Goal: Information Seeking & Learning: Learn about a topic

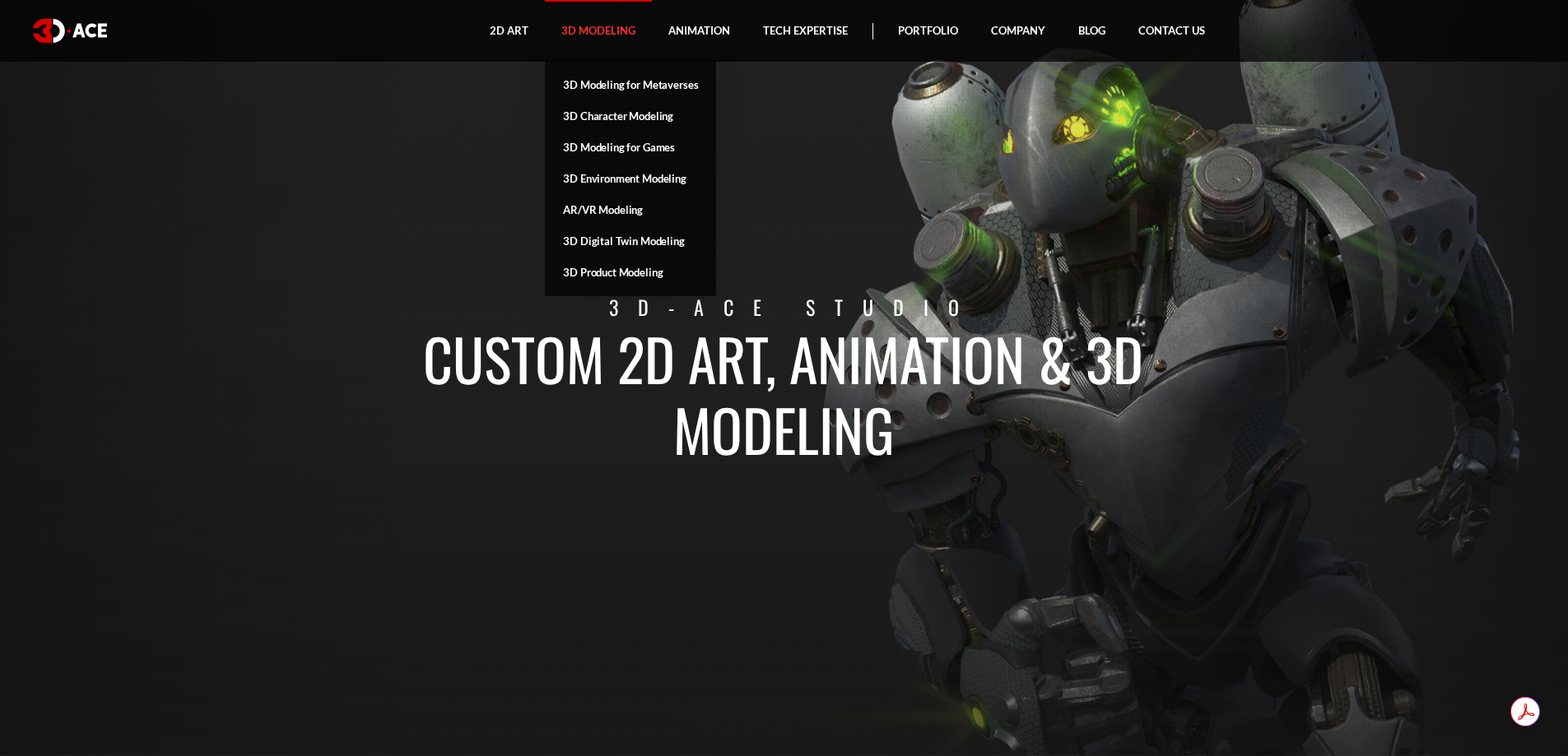
click at [606, 39] on link "3D Modeling" at bounding box center [598, 30] width 107 height 62
click at [526, 26] on link "2D Art" at bounding box center [509, 30] width 72 height 62
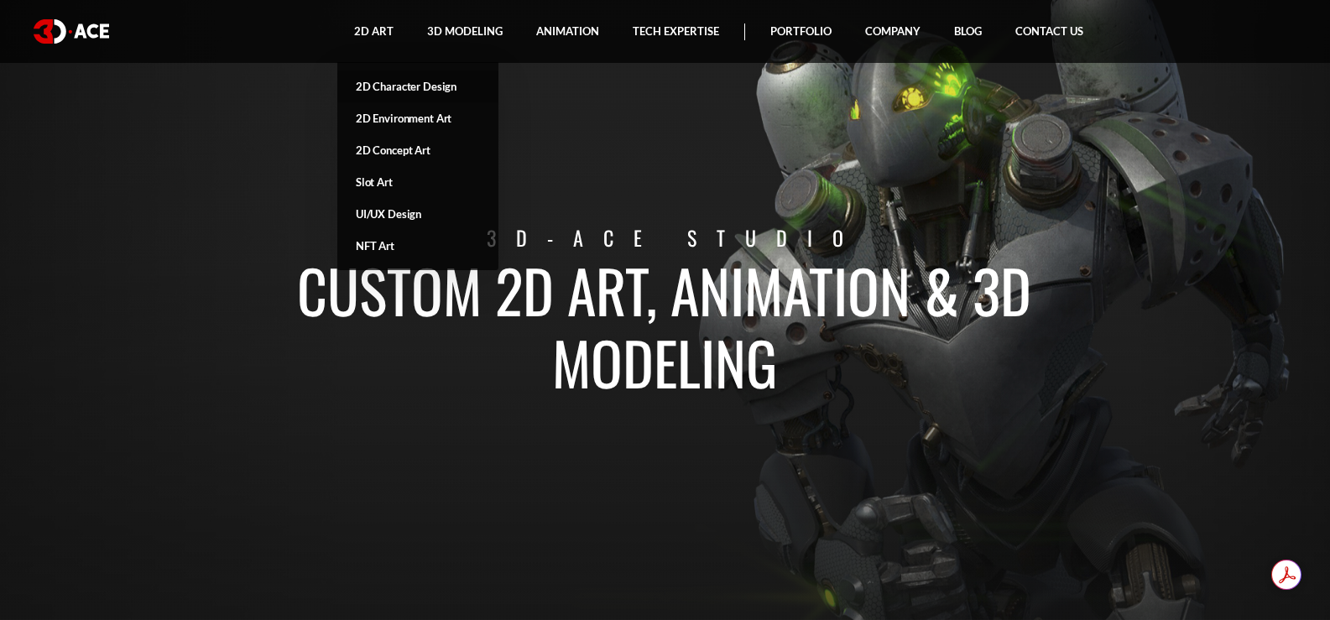
click at [381, 93] on link "2D Character Design" at bounding box center [417, 86] width 161 height 32
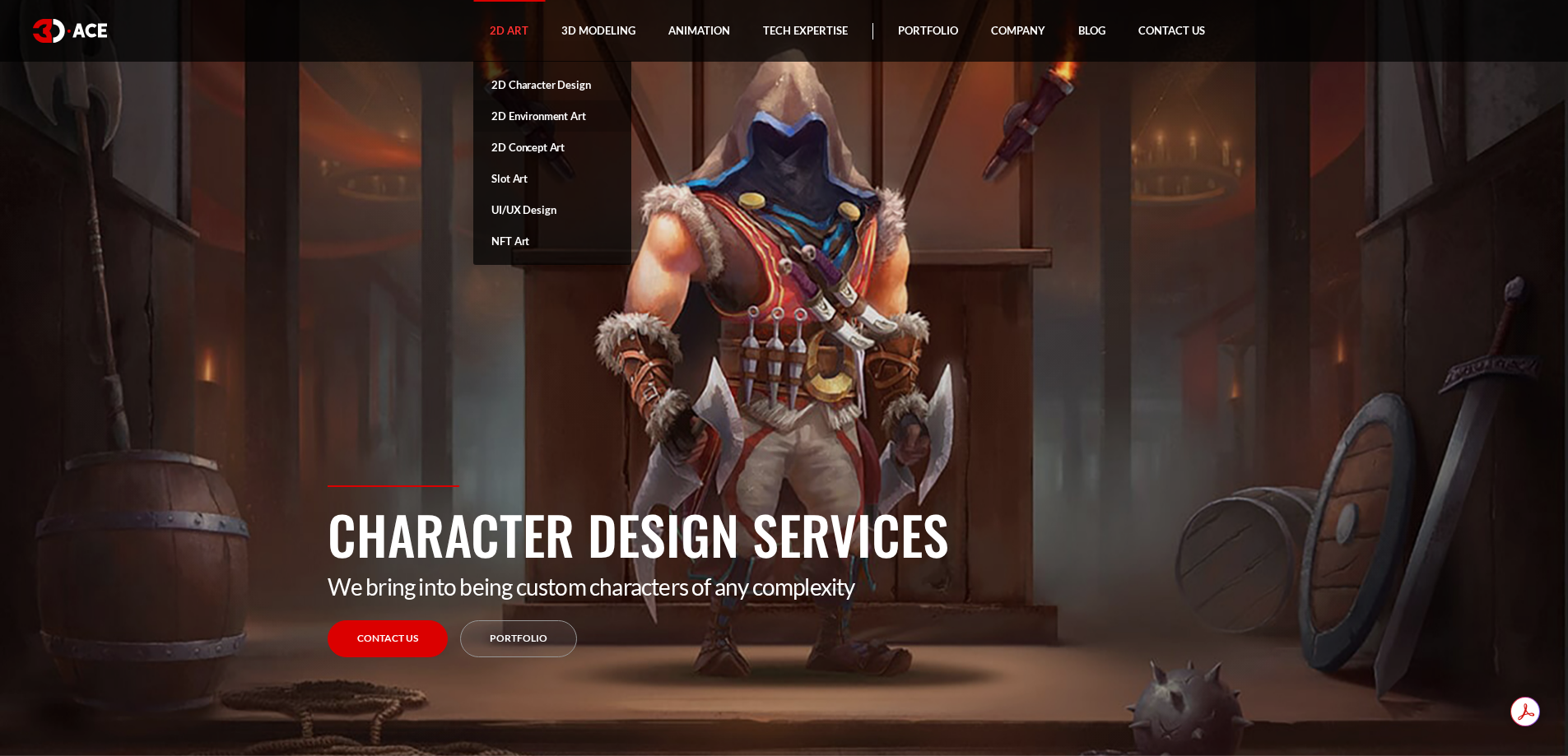
click at [538, 121] on link "2D Environment Art" at bounding box center [552, 116] width 158 height 31
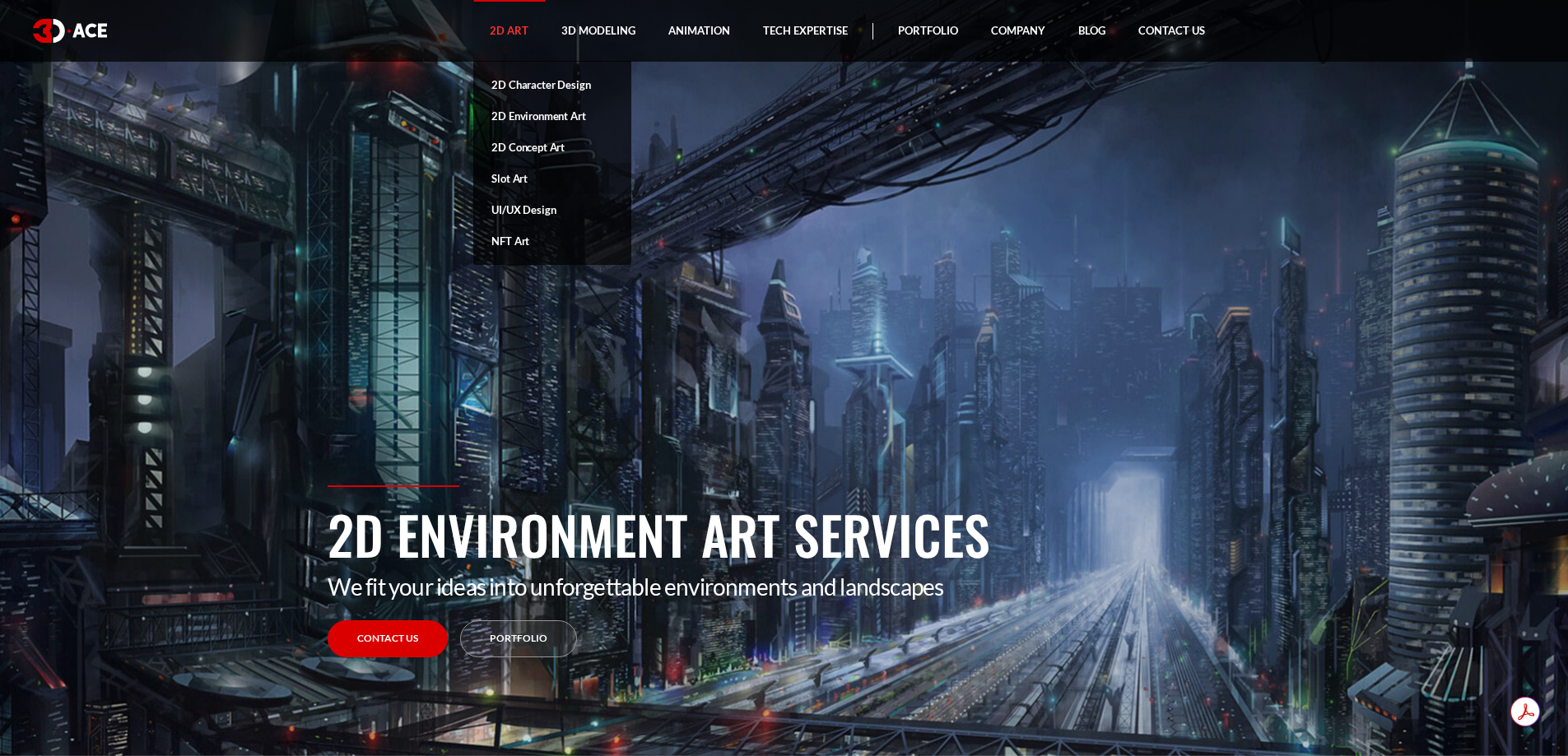
click at [520, 173] on link "Slot Art" at bounding box center [552, 178] width 158 height 31
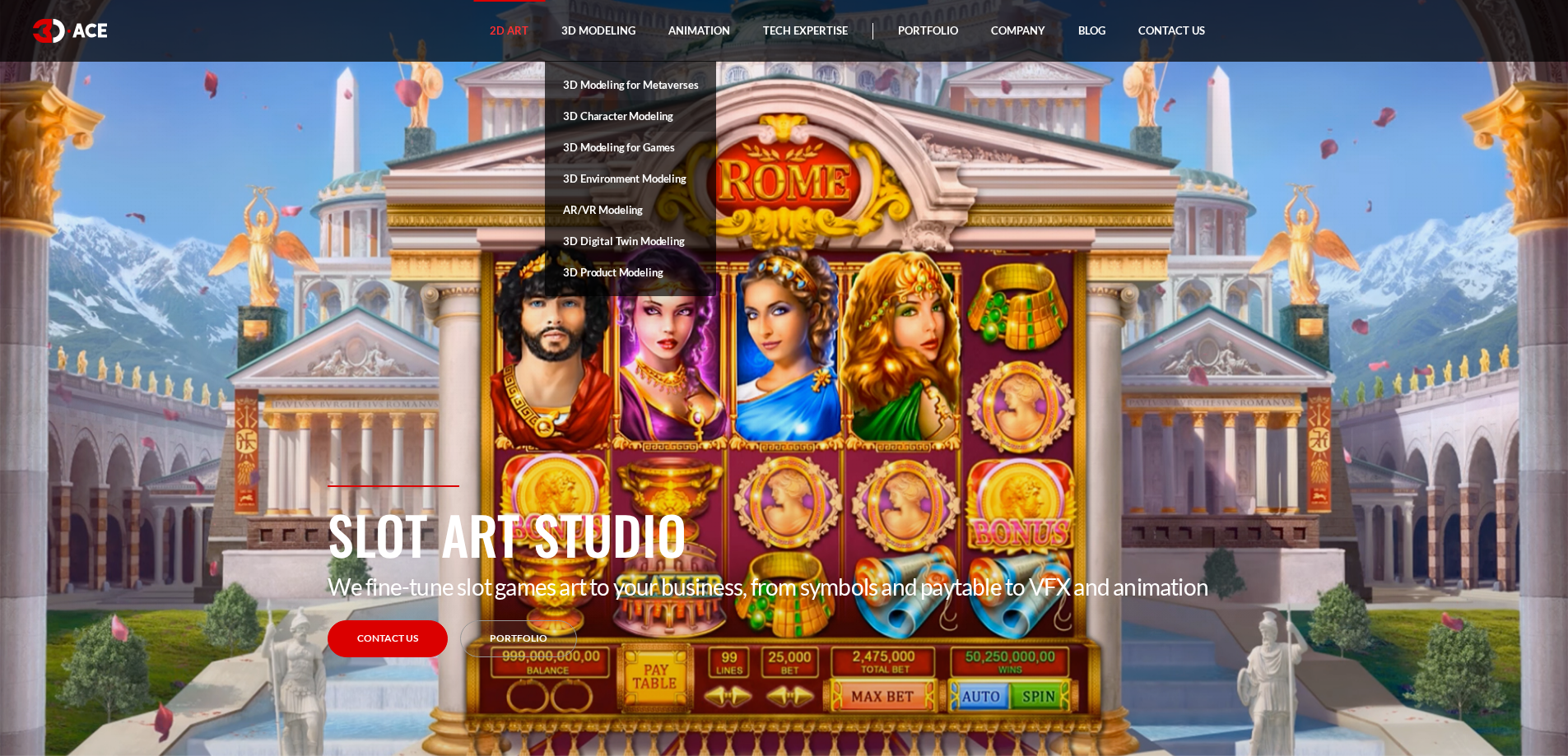
click at [629, 115] on link "3D Character Modeling" at bounding box center [631, 116] width 172 height 31
